Goal: Information Seeking & Learning: Learn about a topic

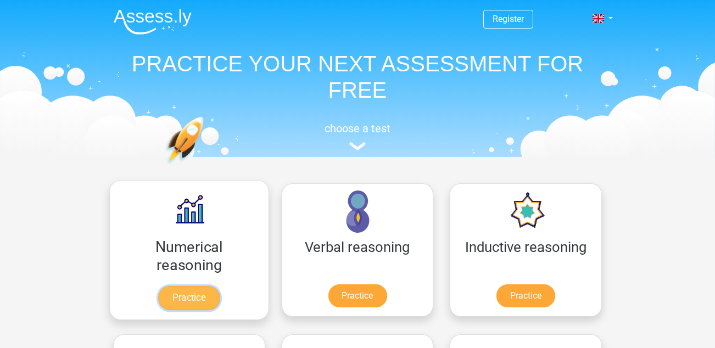
click at [187, 298] on link "Practice" at bounding box center [189, 298] width 62 height 24
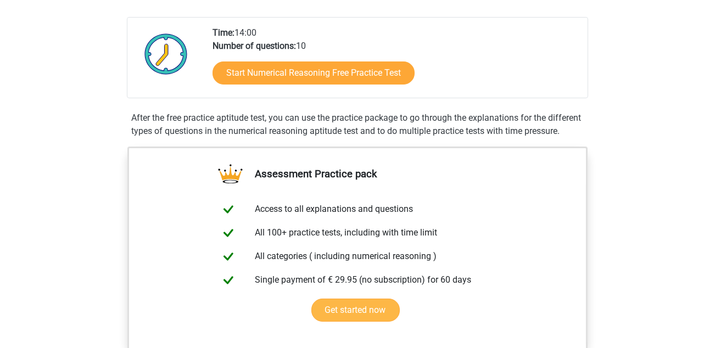
scroll to position [165, 0]
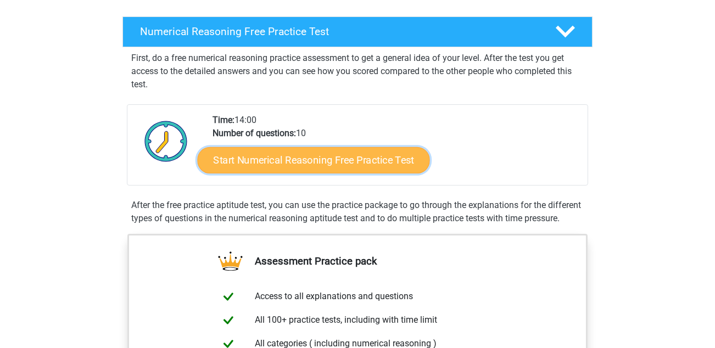
click at [397, 153] on link "Start Numerical Reasoning Free Practice Test" at bounding box center [314, 160] width 232 height 26
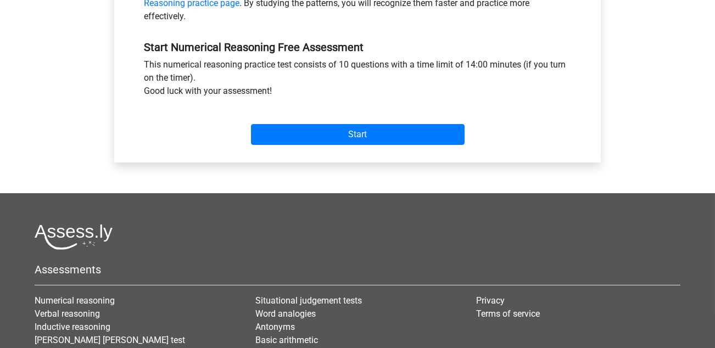
scroll to position [165, 0]
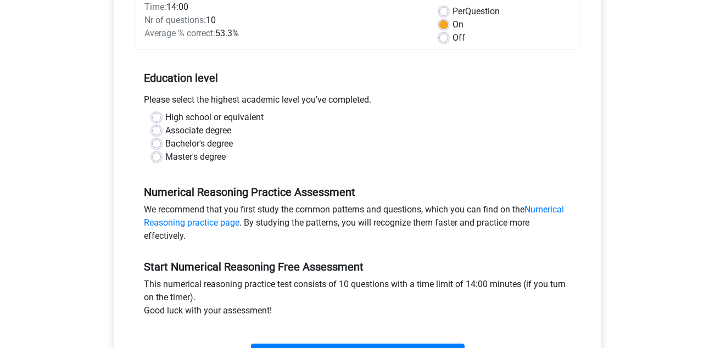
click at [223, 153] on label "Master's degree" at bounding box center [195, 157] width 60 height 13
click at [161, 153] on input "Master's degree" at bounding box center [156, 156] width 9 height 11
radio input "true"
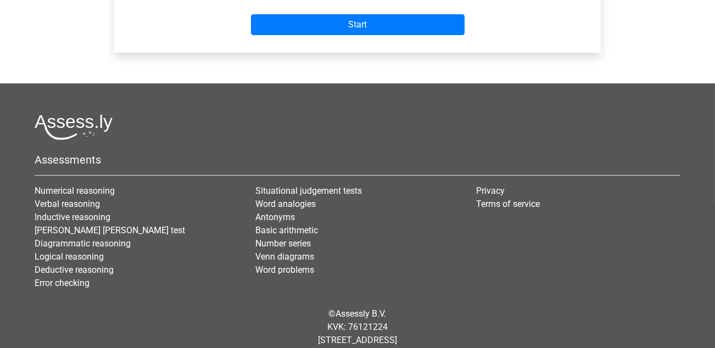
scroll to position [220, 0]
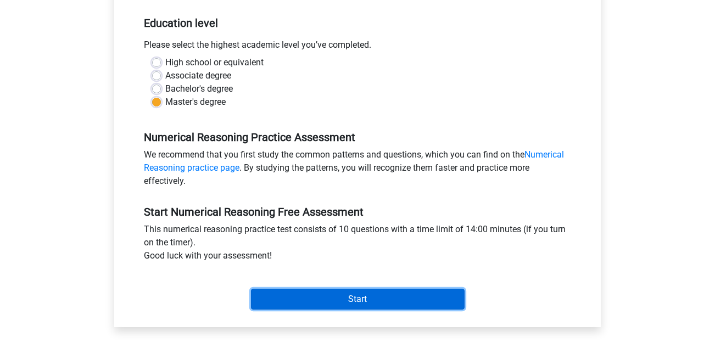
click at [345, 296] on input "Start" at bounding box center [358, 299] width 214 height 21
click at [304, 294] on input "Start" at bounding box center [358, 299] width 214 height 21
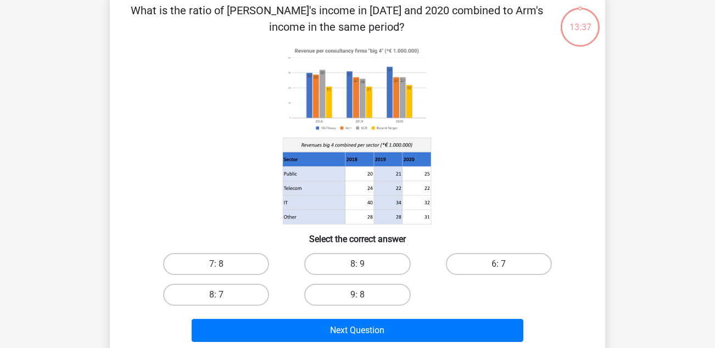
scroll to position [110, 0]
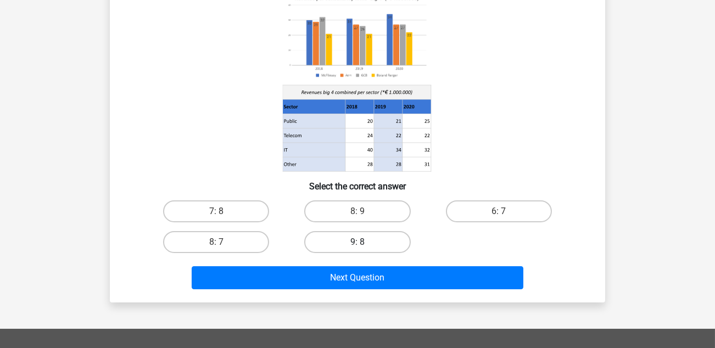
click at [396, 238] on label "9: 8" at bounding box center [357, 242] width 106 height 22
click at [365, 242] on input "9: 8" at bounding box center [361, 245] width 7 height 7
radio input "true"
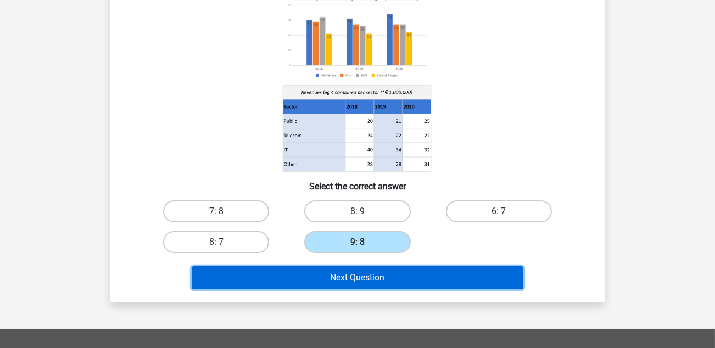
click at [399, 270] on button "Next Question" at bounding box center [358, 277] width 332 height 23
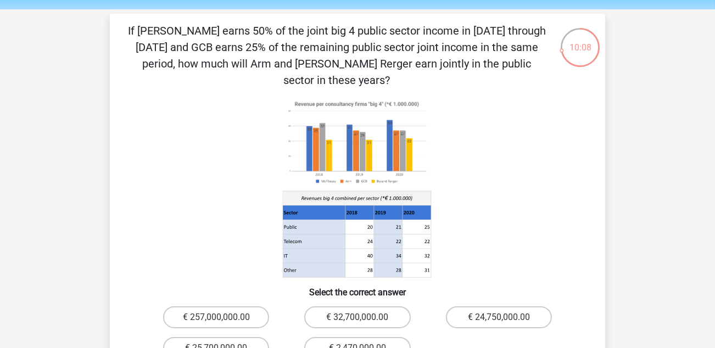
scroll to position [55, 0]
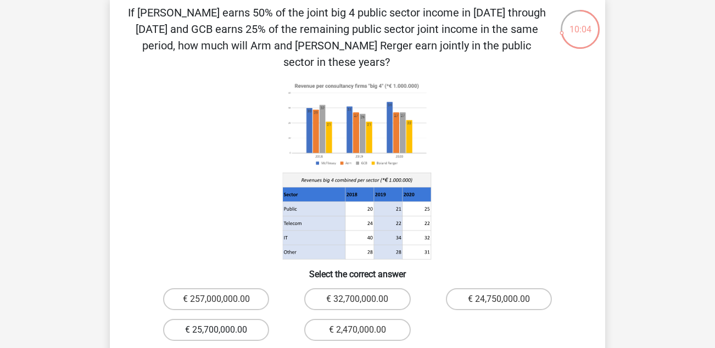
click at [254, 319] on label "€ 25,700,000.00" at bounding box center [216, 330] width 106 height 22
click at [224, 330] on input "€ 25,700,000.00" at bounding box center [219, 333] width 7 height 7
radio input "true"
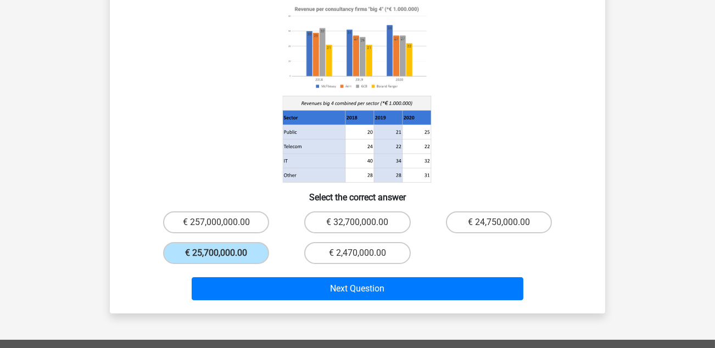
scroll to position [220, 0]
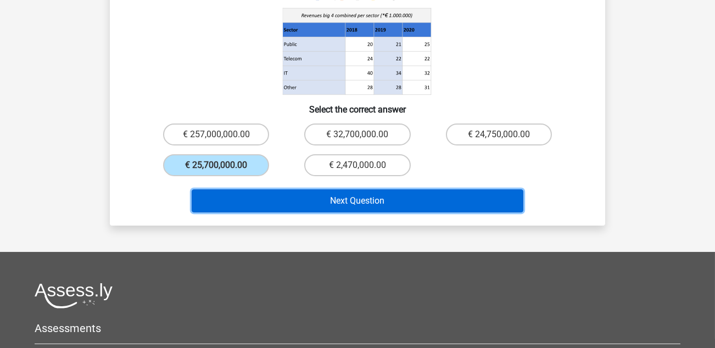
click at [330, 190] on button "Next Question" at bounding box center [358, 201] width 332 height 23
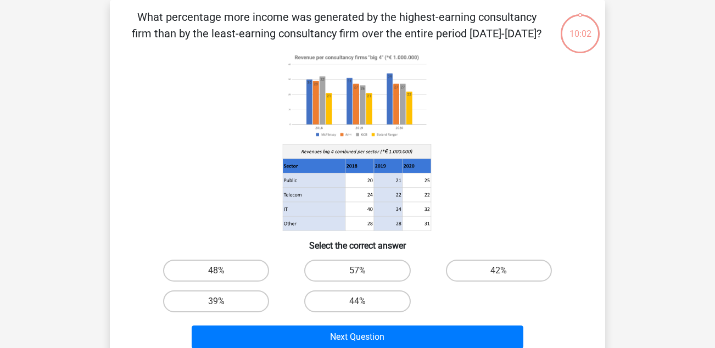
scroll to position [0, 0]
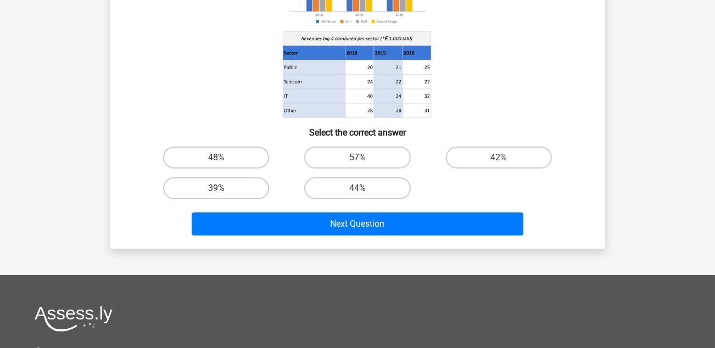
scroll to position [110, 0]
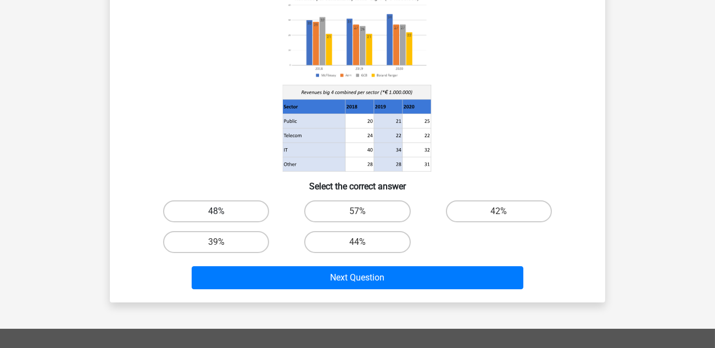
click at [255, 203] on label "48%" at bounding box center [216, 212] width 106 height 22
click at [224, 212] on input "48%" at bounding box center [219, 215] width 7 height 7
radio input "true"
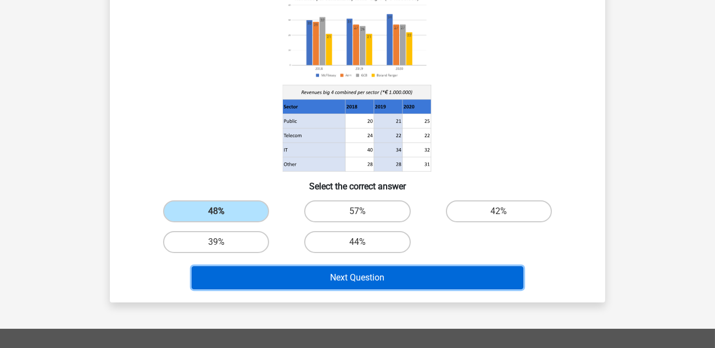
click at [290, 269] on button "Next Question" at bounding box center [358, 277] width 332 height 23
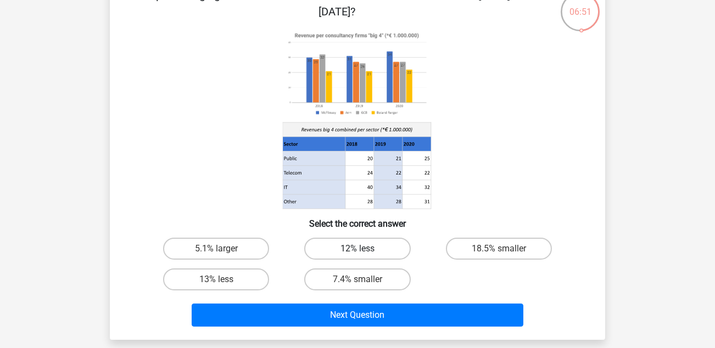
scroll to position [55, 0]
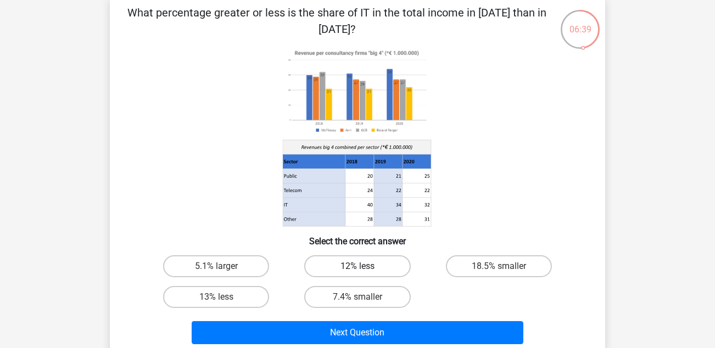
click at [367, 264] on label "12% less" at bounding box center [357, 266] width 106 height 22
click at [365, 266] on input "12% less" at bounding box center [361, 269] width 7 height 7
radio input "true"
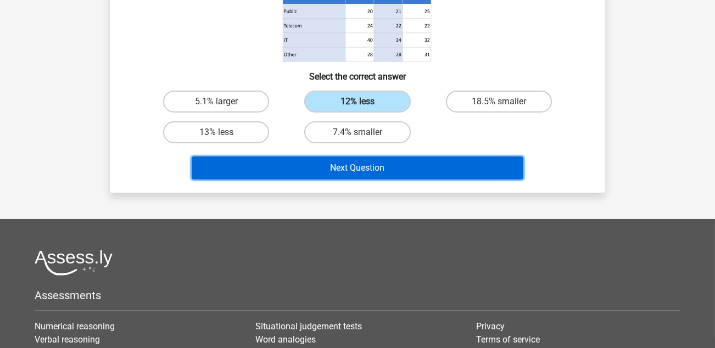
click at [370, 177] on button "Next Question" at bounding box center [358, 168] width 332 height 23
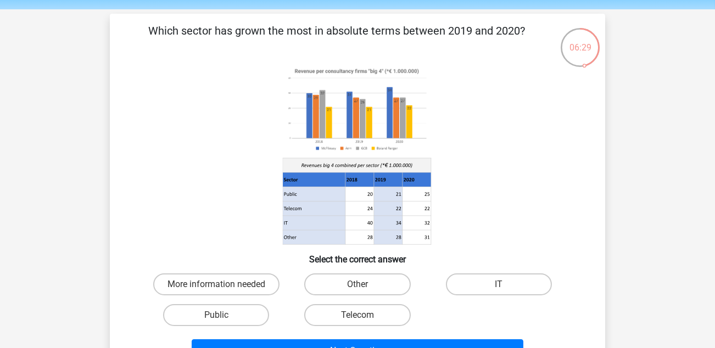
scroll to position [55, 0]
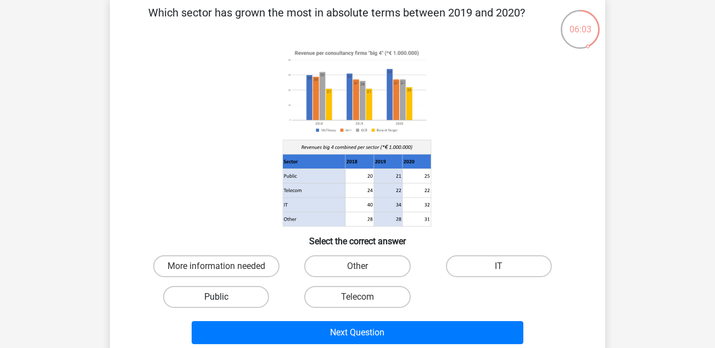
click at [246, 292] on label "Public" at bounding box center [216, 297] width 106 height 22
click at [224, 297] on input "Public" at bounding box center [219, 300] width 7 height 7
radio input "true"
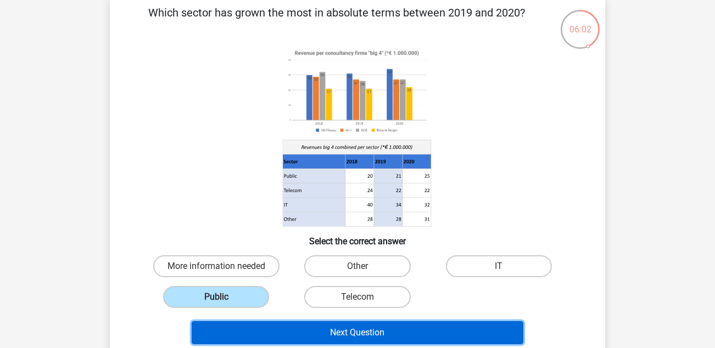
click at [282, 323] on button "Next Question" at bounding box center [358, 332] width 332 height 23
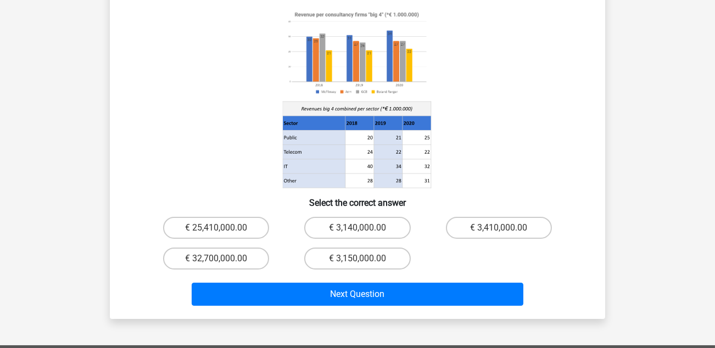
scroll to position [0, 0]
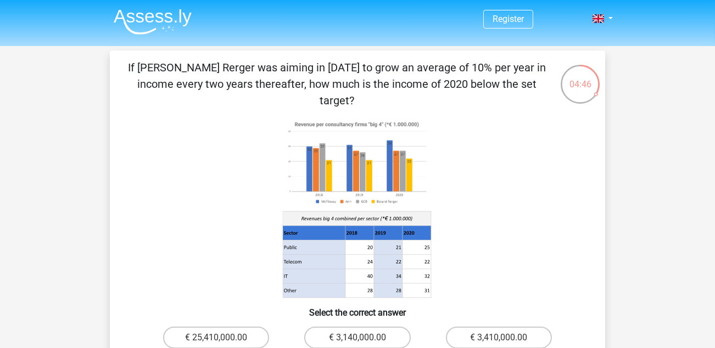
click at [540, 171] on icon at bounding box center [357, 208] width 443 height 181
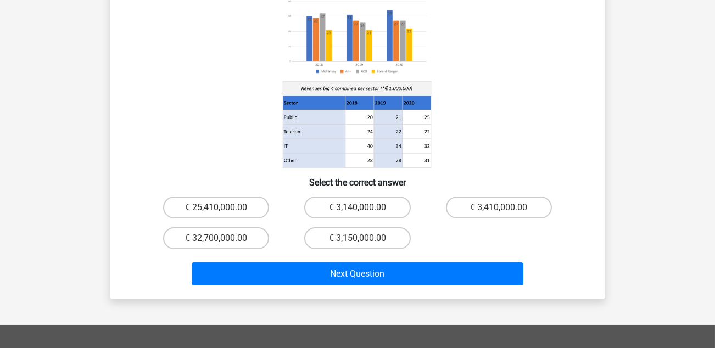
scroll to position [110, 0]
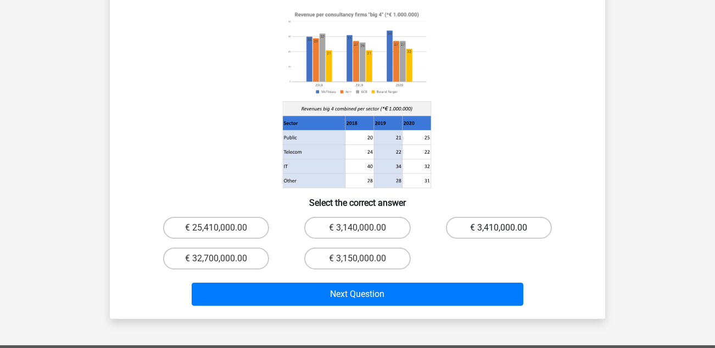
click at [517, 217] on label "€ 3,410,000.00" at bounding box center [499, 228] width 106 height 22
click at [506, 228] on input "€ 3,410,000.00" at bounding box center [502, 231] width 7 height 7
radio input "true"
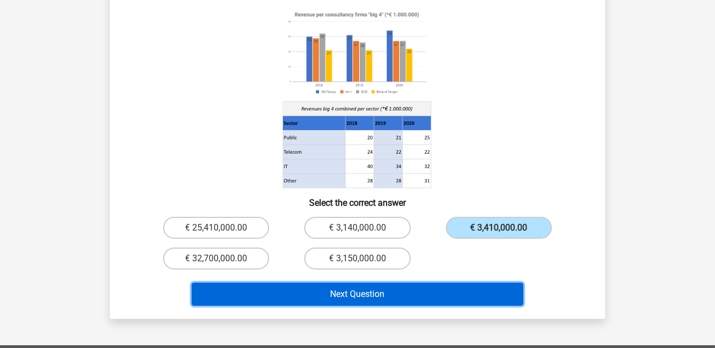
click at [484, 283] on button "Next Question" at bounding box center [358, 294] width 332 height 23
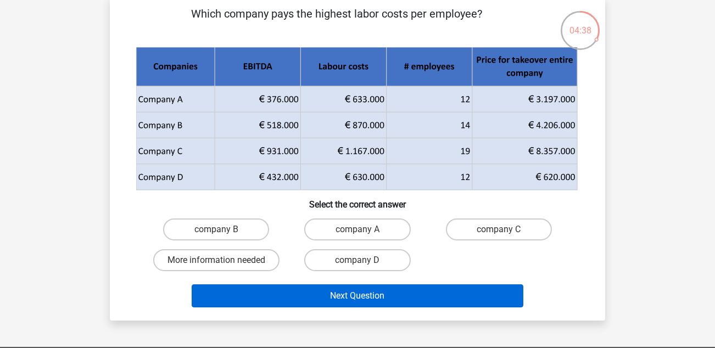
scroll to position [0, 0]
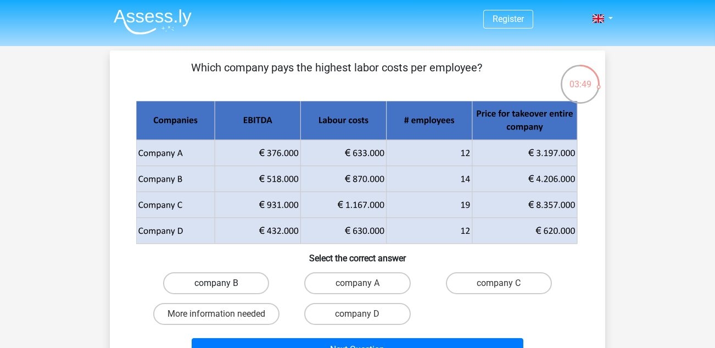
click at [241, 281] on label "company B" at bounding box center [216, 284] width 106 height 22
click at [224, 284] on input "company B" at bounding box center [219, 287] width 7 height 7
radio input "true"
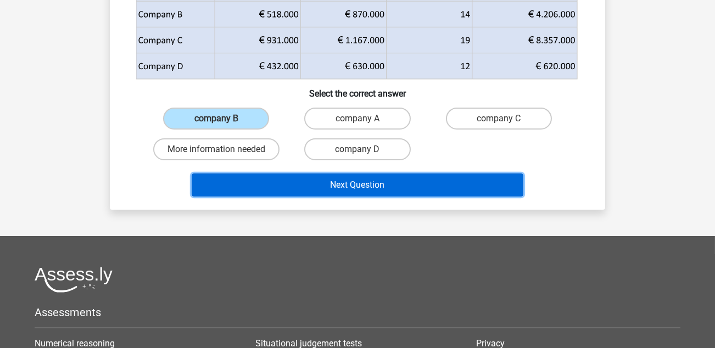
click at [296, 190] on button "Next Question" at bounding box center [358, 185] width 332 height 23
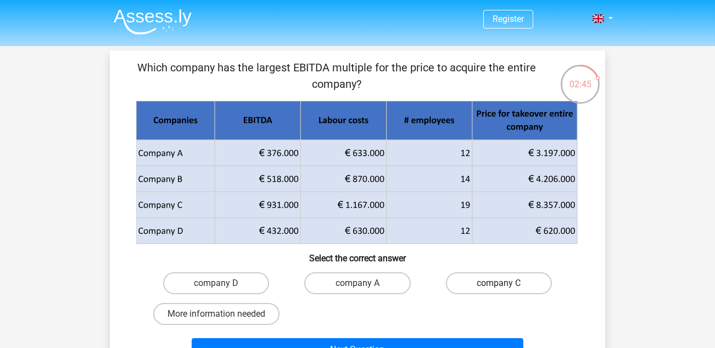
click at [460, 276] on label "company C" at bounding box center [499, 284] width 106 height 22
click at [499, 284] on input "company C" at bounding box center [502, 287] width 7 height 7
radio input "true"
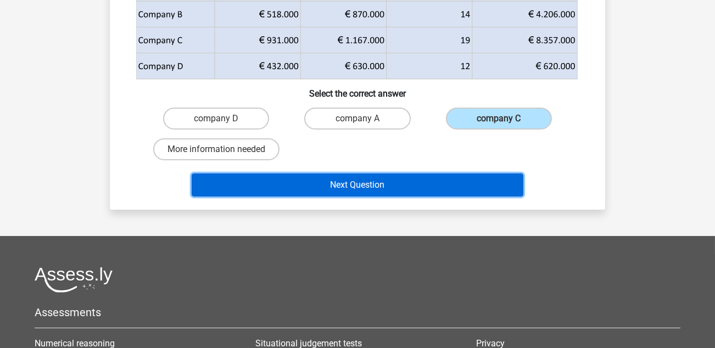
click at [434, 187] on button "Next Question" at bounding box center [358, 185] width 332 height 23
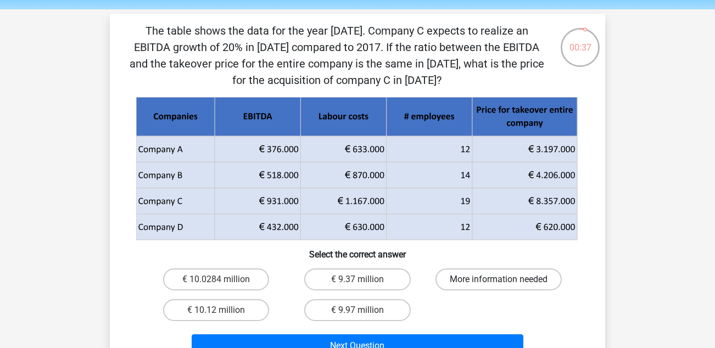
scroll to position [55, 0]
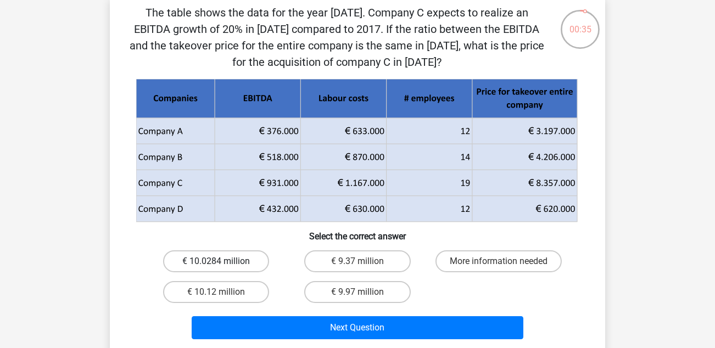
click at [250, 263] on label "€ 10.0284 million" at bounding box center [216, 262] width 106 height 22
click at [224, 263] on input "€ 10.0284 million" at bounding box center [219, 265] width 7 height 7
radio input "true"
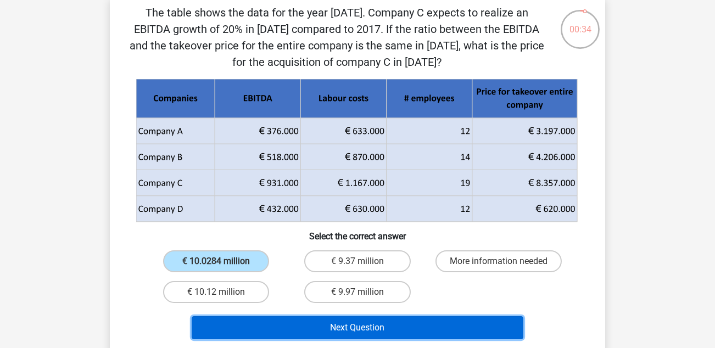
click at [309, 323] on button "Next Question" at bounding box center [358, 327] width 332 height 23
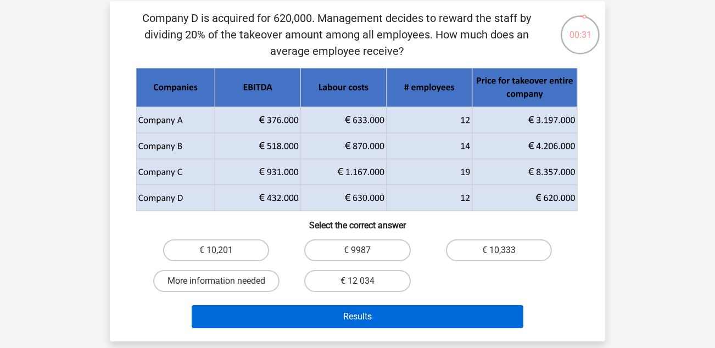
scroll to position [110, 0]
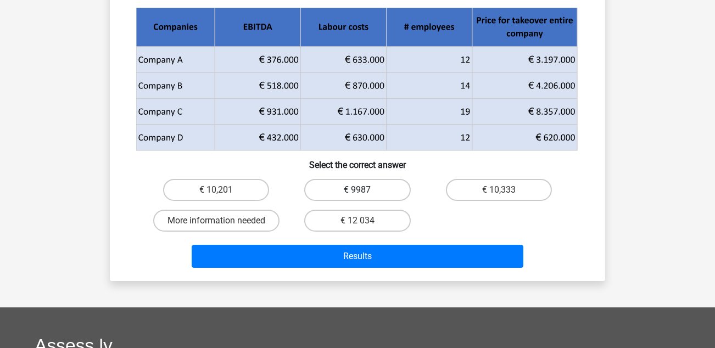
click at [403, 187] on label "€ 9987" at bounding box center [357, 190] width 106 height 22
click at [365, 190] on input "€ 9987" at bounding box center [361, 193] width 7 height 7
radio input "true"
click at [404, 241] on div "Results" at bounding box center [357, 254] width 460 height 36
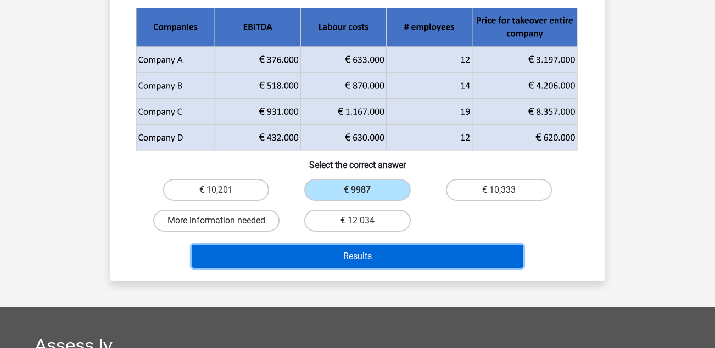
click at [407, 250] on button "Results" at bounding box center [358, 256] width 332 height 23
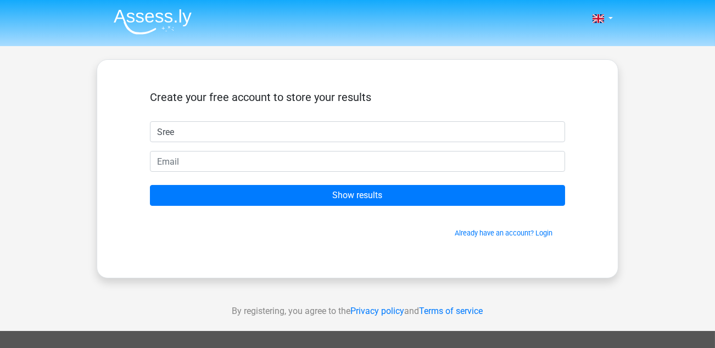
type input "Sree"
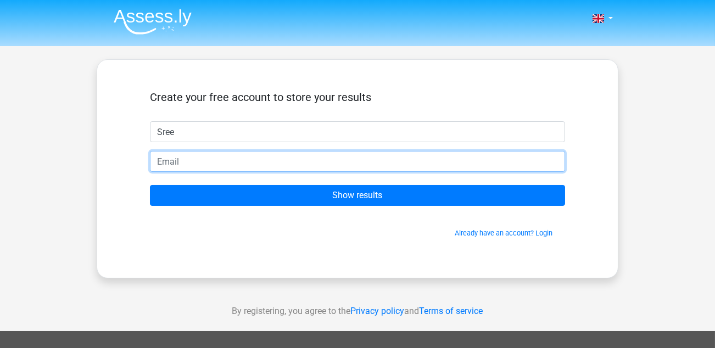
click at [369, 166] on input "email" at bounding box center [357, 161] width 415 height 21
type input "[PERSON_NAME].464646"
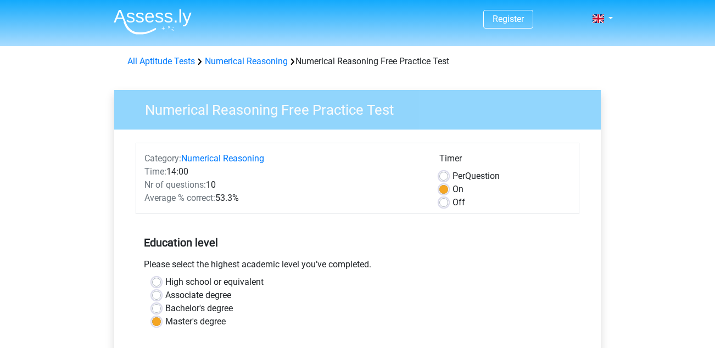
scroll to position [220, 0]
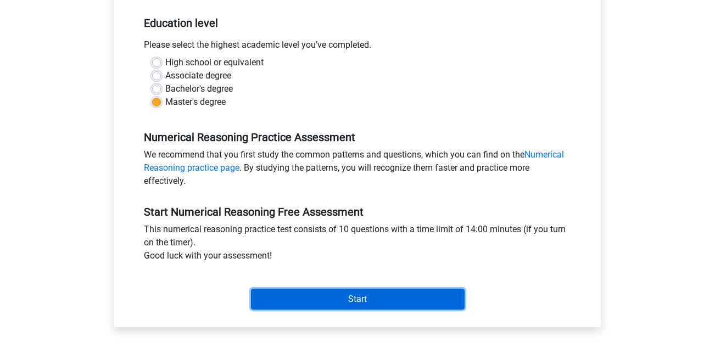
click at [298, 290] on input "Start" at bounding box center [358, 299] width 214 height 21
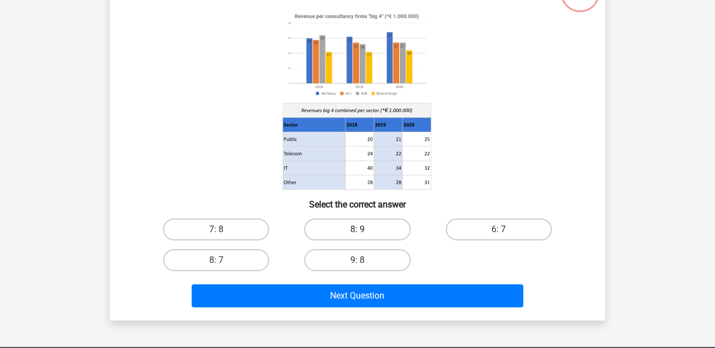
scroll to position [165, 0]
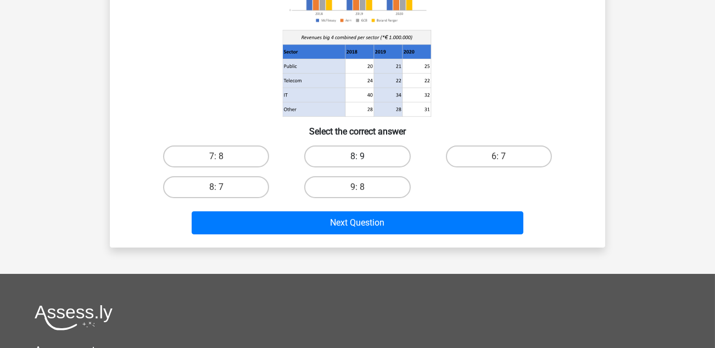
click at [328, 157] on label "8: 9" at bounding box center [357, 157] width 106 height 22
click at [358, 157] on input "8: 9" at bounding box center [361, 160] width 7 height 7
radio input "true"
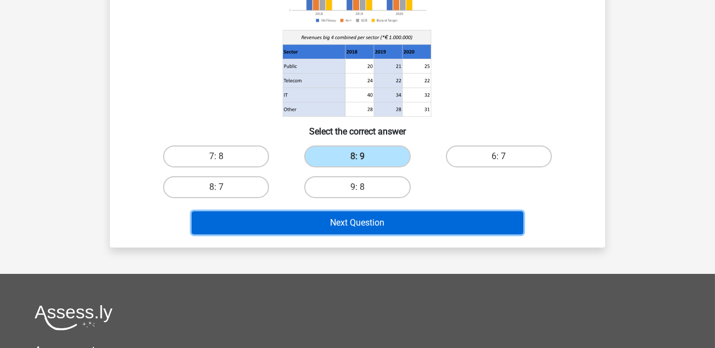
click at [349, 212] on button "Next Question" at bounding box center [358, 223] width 332 height 23
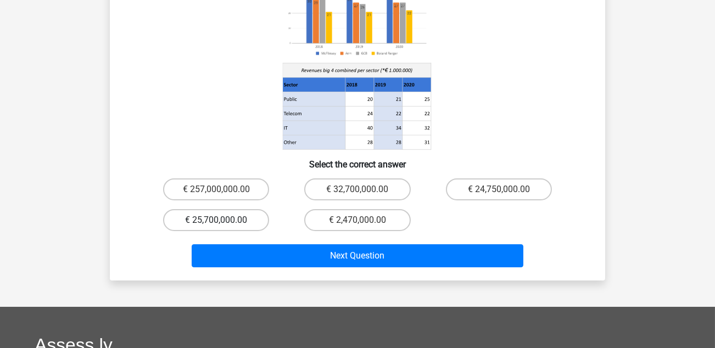
click at [245, 209] on label "€ 25,700,000.00" at bounding box center [216, 220] width 106 height 22
click at [224, 220] on input "€ 25,700,000.00" at bounding box center [219, 223] width 7 height 7
radio input "true"
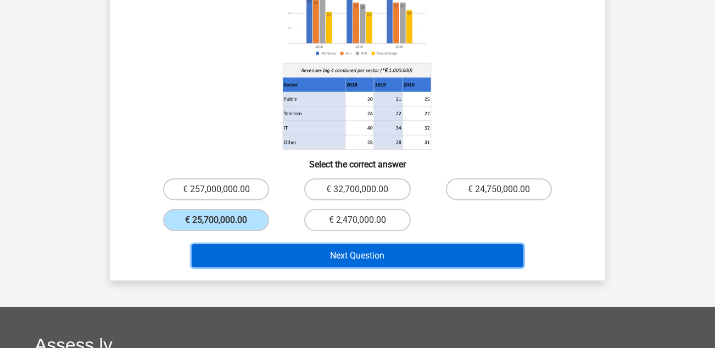
click at [271, 245] on button "Next Question" at bounding box center [358, 256] width 332 height 23
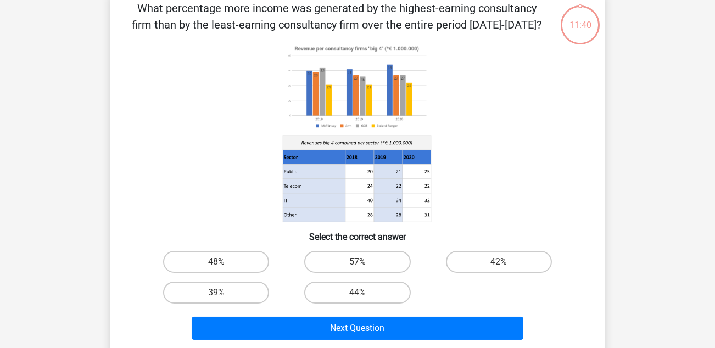
scroll to position [51, 0]
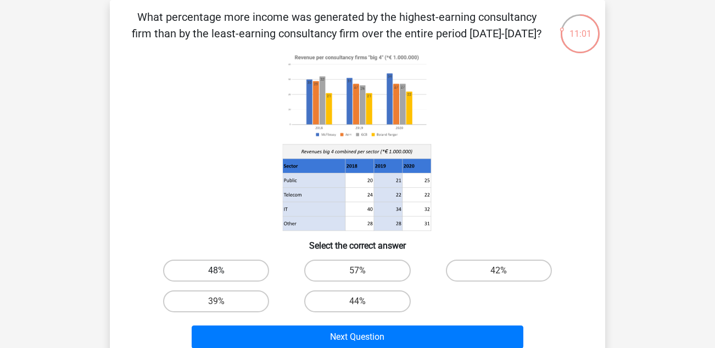
click at [223, 264] on label "48%" at bounding box center [216, 271] width 106 height 22
click at [223, 271] on input "48%" at bounding box center [219, 274] width 7 height 7
radio input "true"
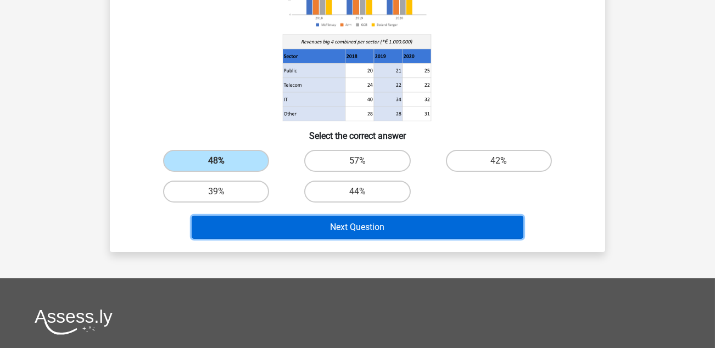
click at [271, 235] on button "Next Question" at bounding box center [358, 227] width 332 height 23
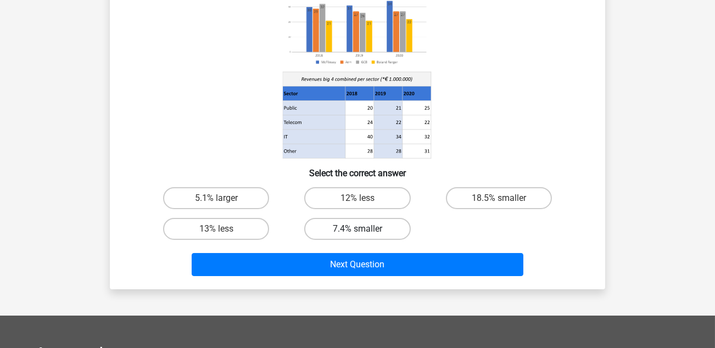
scroll to position [160, 0]
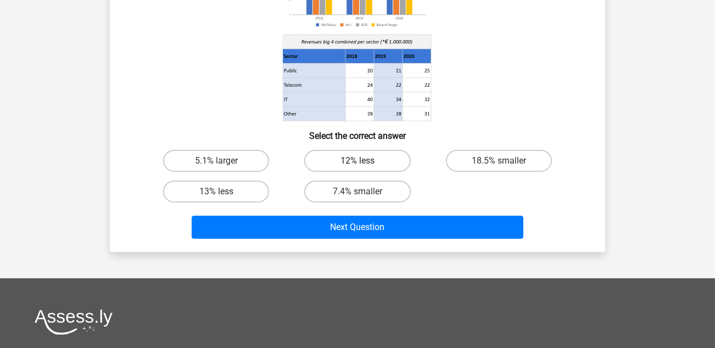
click at [344, 164] on label "12% less" at bounding box center [357, 161] width 106 height 22
click at [358, 164] on input "12% less" at bounding box center [361, 164] width 7 height 7
radio input "true"
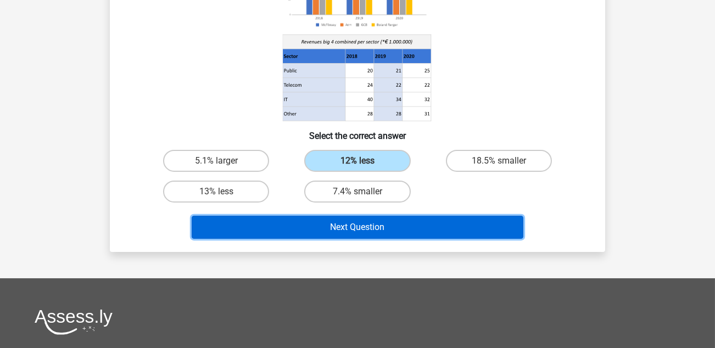
click at [347, 216] on button "Next Question" at bounding box center [358, 227] width 332 height 23
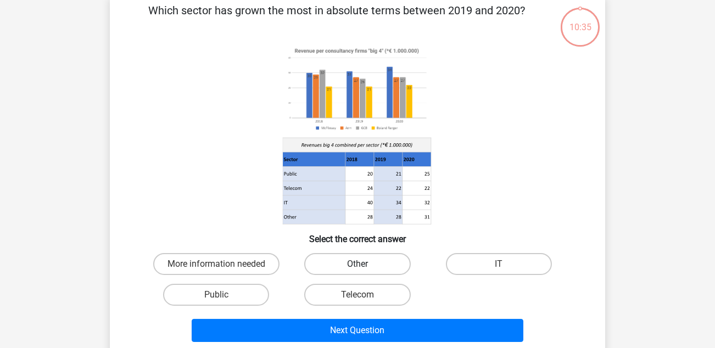
scroll to position [51, 0]
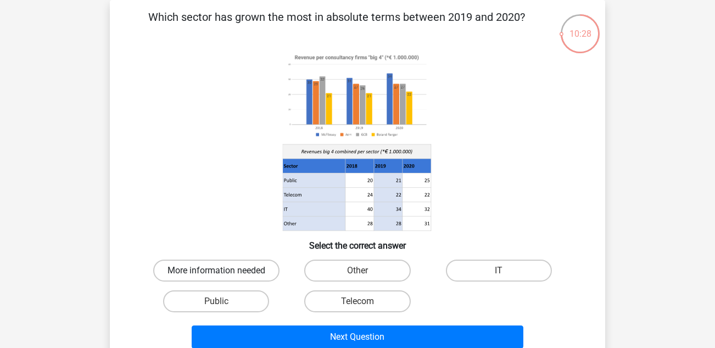
click at [264, 269] on label "More information needed" at bounding box center [216, 271] width 126 height 22
click at [224, 271] on input "More information needed" at bounding box center [219, 274] width 7 height 7
radio input "true"
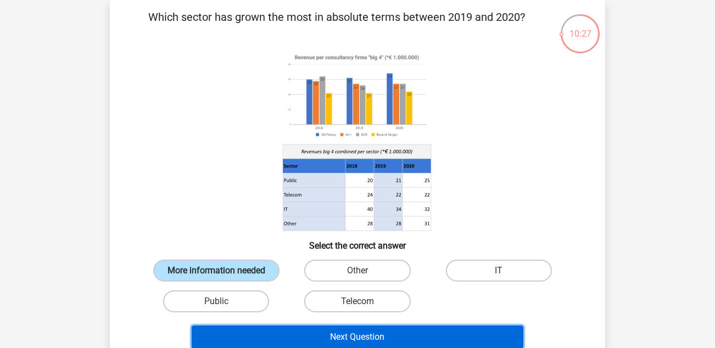
click at [316, 329] on button "Next Question" at bounding box center [358, 337] width 332 height 23
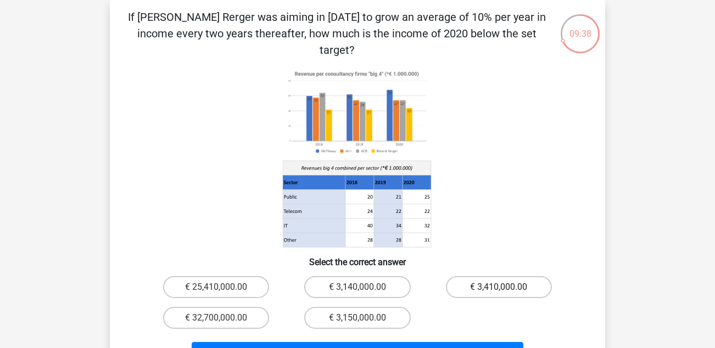
click at [468, 276] on label "€ 3,410,000.00" at bounding box center [499, 287] width 106 height 22
click at [499, 287] on input "€ 3,410,000.00" at bounding box center [502, 290] width 7 height 7
radio input "true"
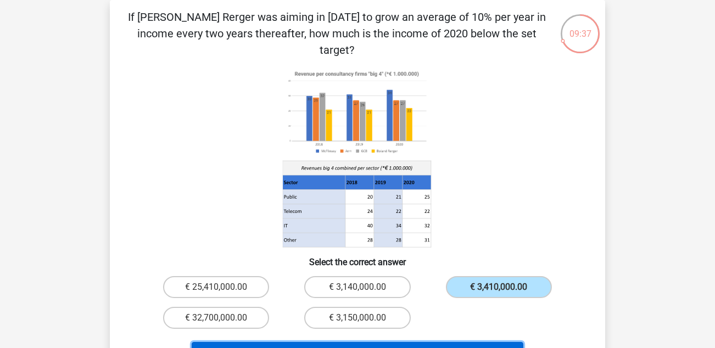
click at [420, 342] on button "Next Question" at bounding box center [358, 353] width 332 height 23
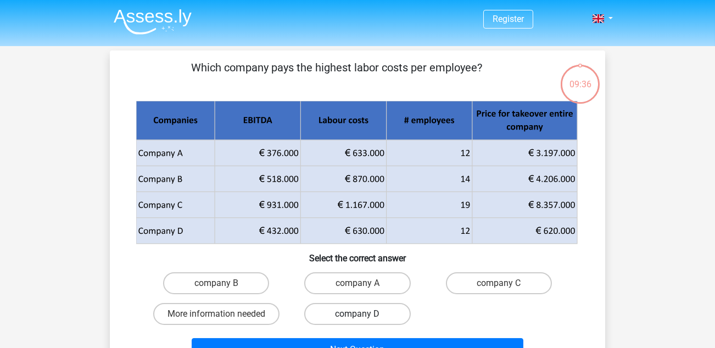
scroll to position [0, 0]
click at [250, 277] on label "company B" at bounding box center [216, 284] width 106 height 22
click at [224, 284] on input "company B" at bounding box center [219, 287] width 7 height 7
radio input "true"
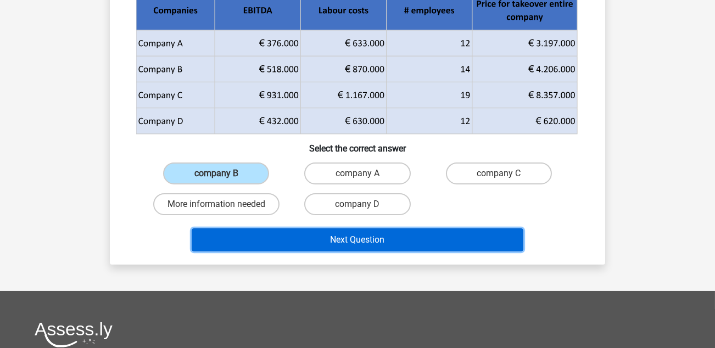
click at [308, 248] on button "Next Question" at bounding box center [358, 240] width 332 height 23
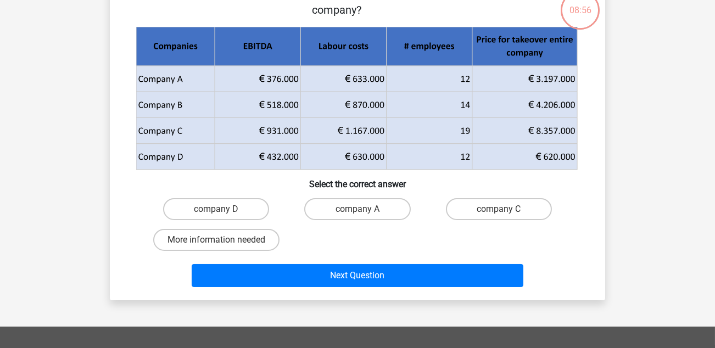
scroll to position [51, 0]
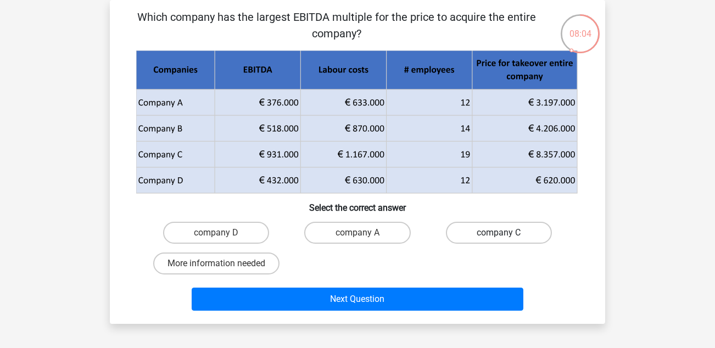
click at [457, 226] on label "company C" at bounding box center [499, 233] width 106 height 22
click at [499, 233] on input "company C" at bounding box center [502, 236] width 7 height 7
radio input "true"
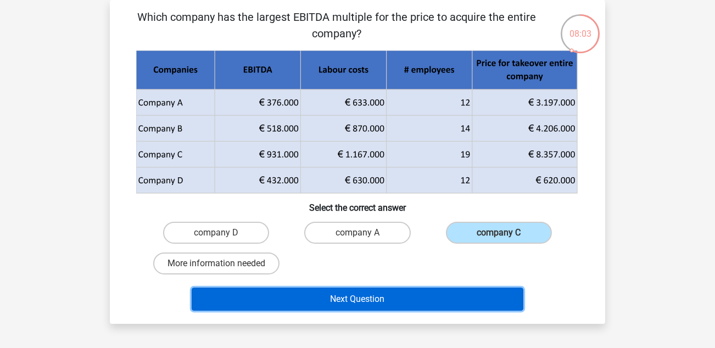
click at [408, 288] on button "Next Question" at bounding box center [358, 299] width 332 height 23
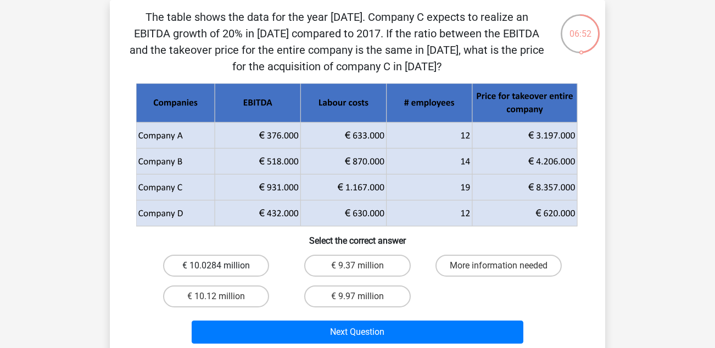
click at [227, 265] on label "€ 10.0284 million" at bounding box center [216, 266] width 106 height 22
click at [224, 266] on input "€ 10.0284 million" at bounding box center [219, 269] width 7 height 7
radio input "true"
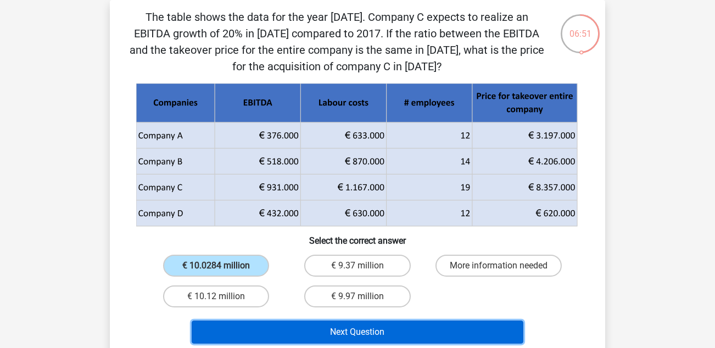
click at [276, 325] on button "Next Question" at bounding box center [358, 332] width 332 height 23
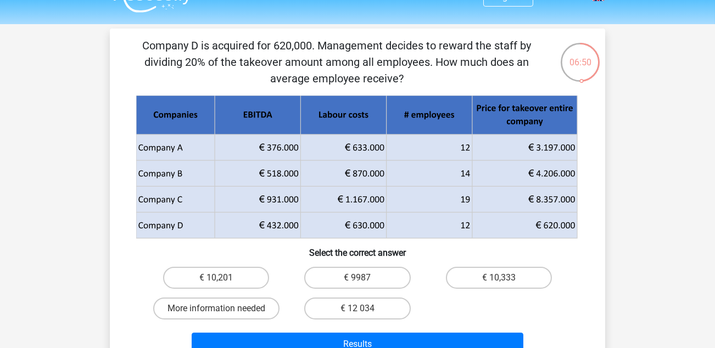
scroll to position [0, 0]
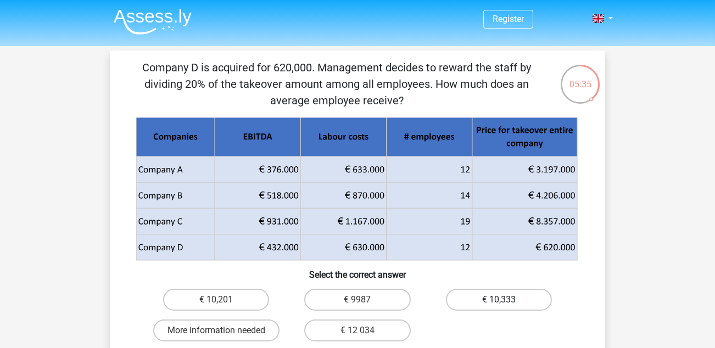
click at [473, 293] on label "€ 10,333" at bounding box center [499, 300] width 106 height 22
click at [499, 300] on input "€ 10,333" at bounding box center [502, 303] width 7 height 7
radio input "true"
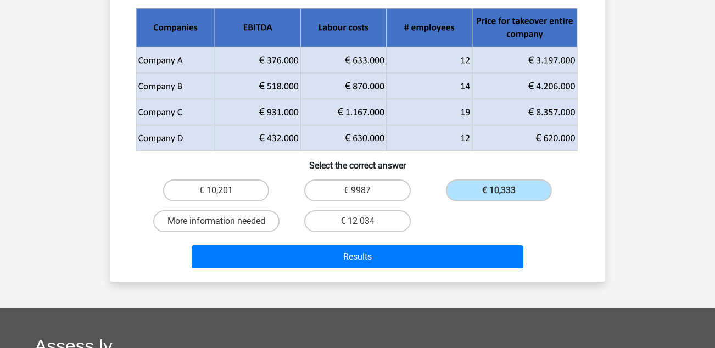
scroll to position [110, 0]
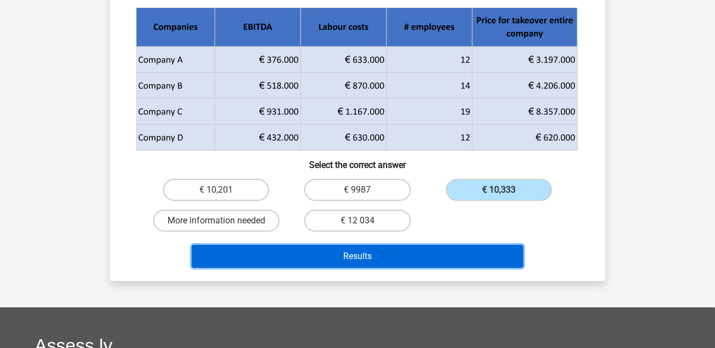
click at [390, 264] on button "Results" at bounding box center [358, 256] width 332 height 23
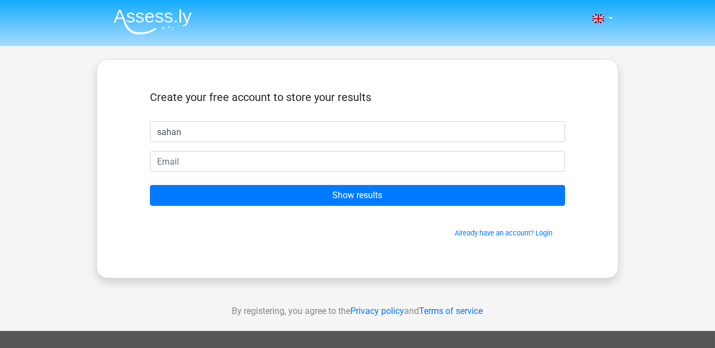
type input "[PERSON_NAME]"
